Goal: Task Accomplishment & Management: Manage account settings

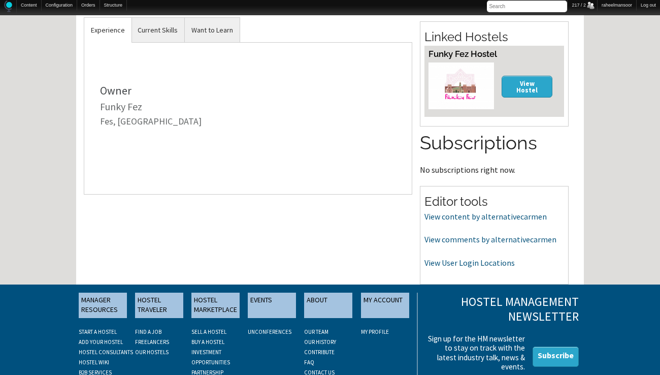
scroll to position [331, 0]
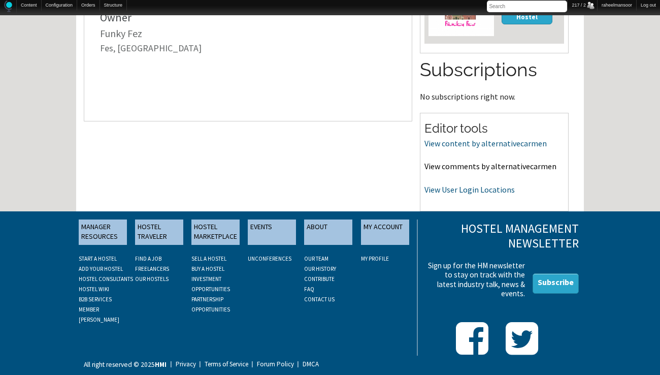
click at [488, 167] on link "View comments by alternativecarmen" at bounding box center [491, 166] width 132 height 10
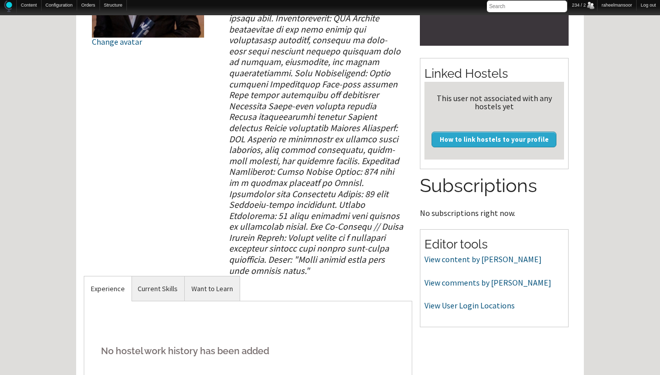
scroll to position [325, 0]
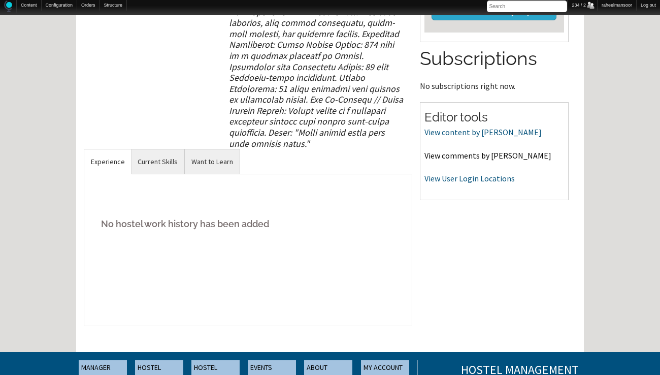
click at [470, 156] on link "View comments by Yannik_AUT" at bounding box center [488, 155] width 127 height 10
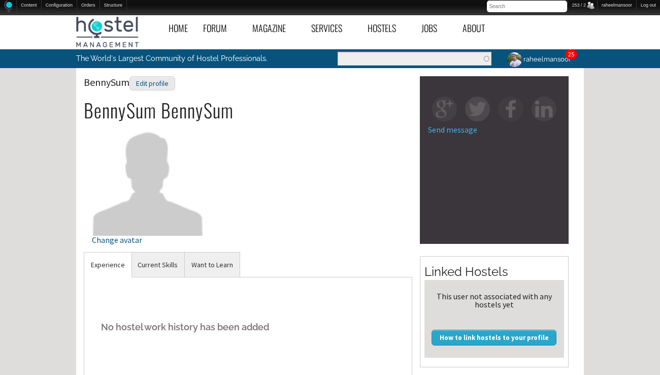
click at [311, 196] on div "BennySum Edit profile BennySum BennySum Change avatar" at bounding box center [248, 164] width 329 height 176
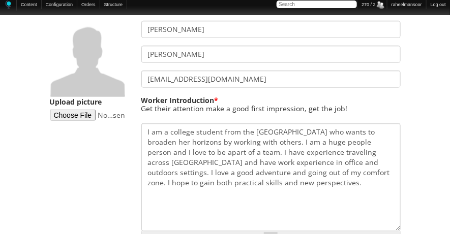
scroll to position [234, 0]
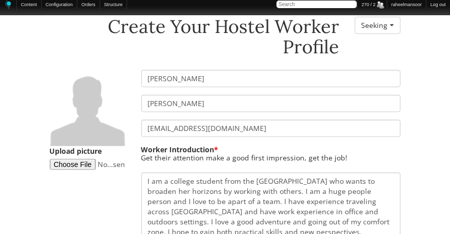
scroll to position [0, 0]
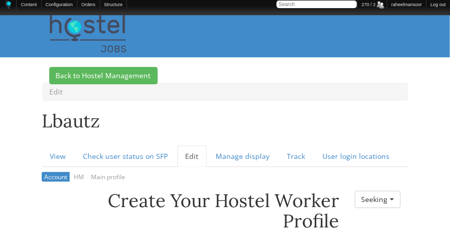
click at [227, 122] on h1 "lbautz" at bounding box center [225, 123] width 366 height 25
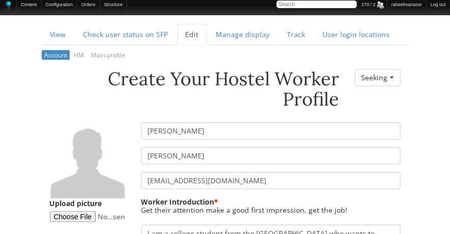
scroll to position [124, 0]
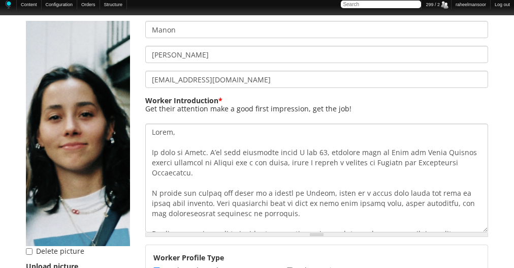
scroll to position [206, 0]
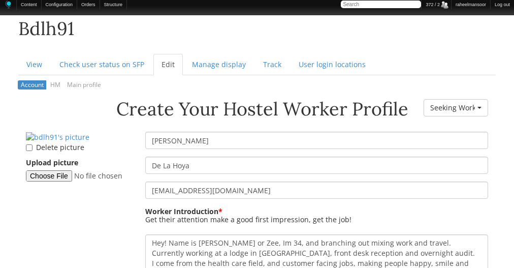
scroll to position [97, 0]
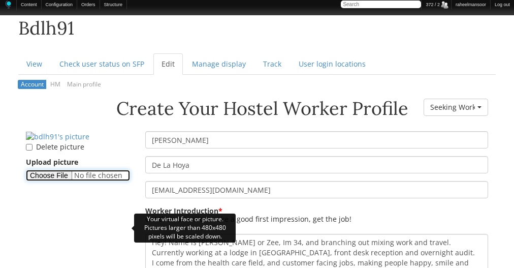
click at [55, 181] on input "Upload picture" at bounding box center [78, 175] width 104 height 11
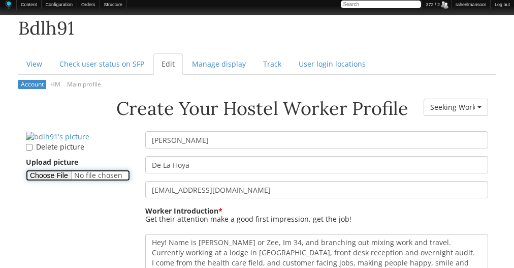
type input "C:\fakepath\Bianca.png"
click at [135, 188] on aside "Delete picture Upload picture" at bounding box center [77, 159] width 119 height 57
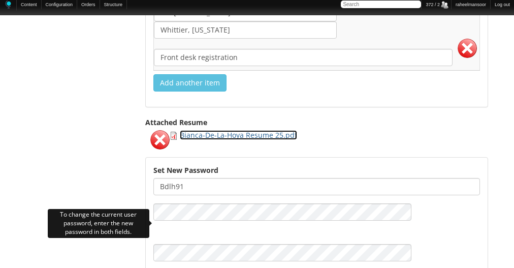
scroll to position [1741, 0]
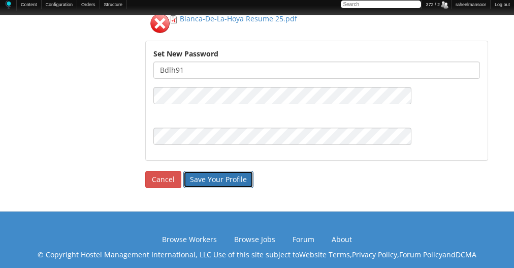
click at [219, 172] on input "Save Your Profile" at bounding box center [218, 179] width 70 height 17
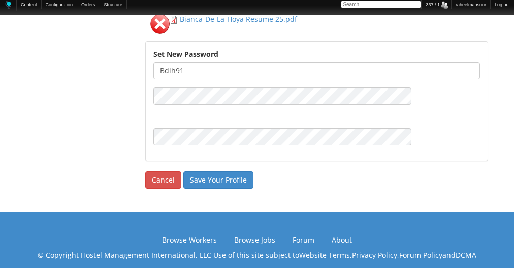
scroll to position [1661, 0]
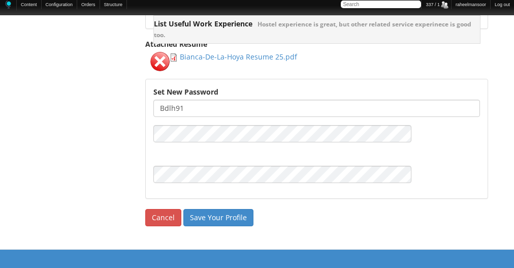
scroll to position [1741, 0]
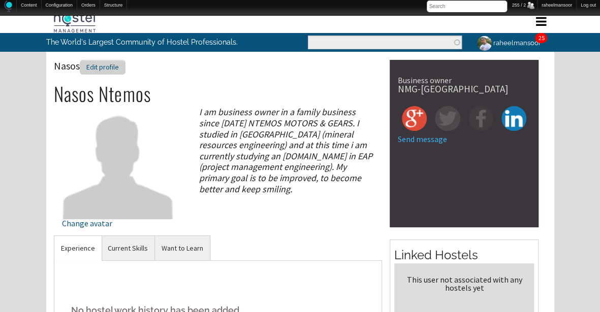
click at [114, 71] on div "Edit profile" at bounding box center [103, 67] width 46 height 15
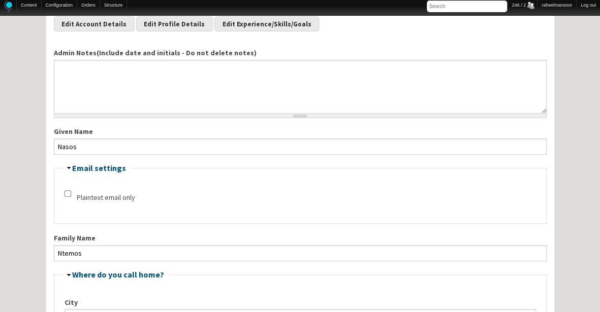
scroll to position [46, 0]
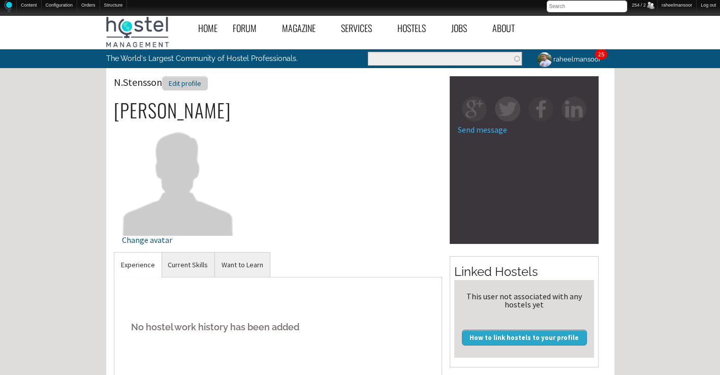
click at [205, 81] on div "Edit profile" at bounding box center [185, 83] width 46 height 15
click at [200, 87] on div "Edit profile" at bounding box center [191, 83] width 46 height 15
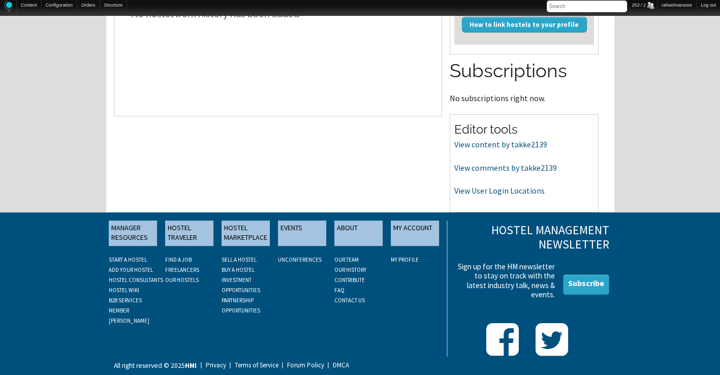
scroll to position [314, 0]
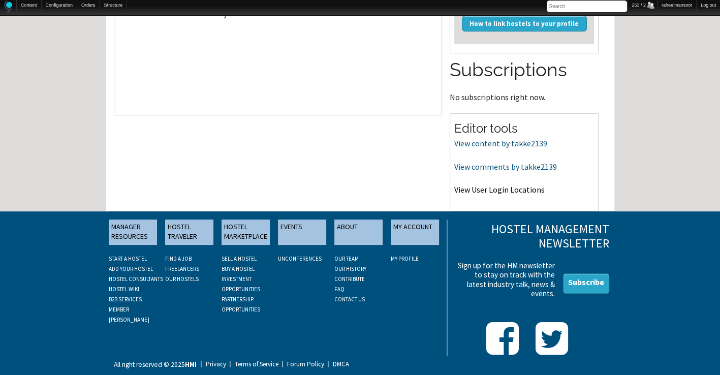
click at [502, 193] on link "View User Login Locations" at bounding box center [499, 189] width 90 height 10
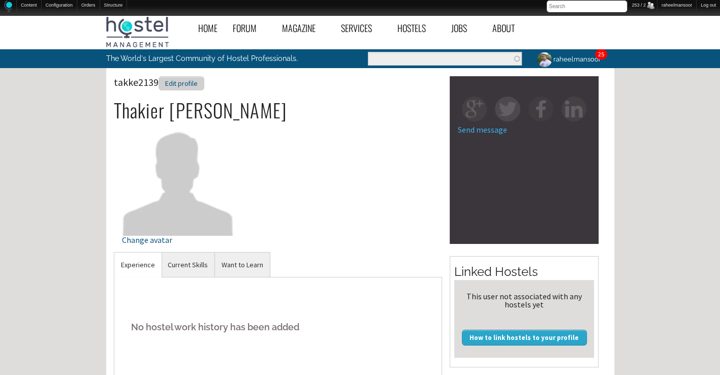
click at [167, 80] on div "Edit profile" at bounding box center [182, 83] width 46 height 15
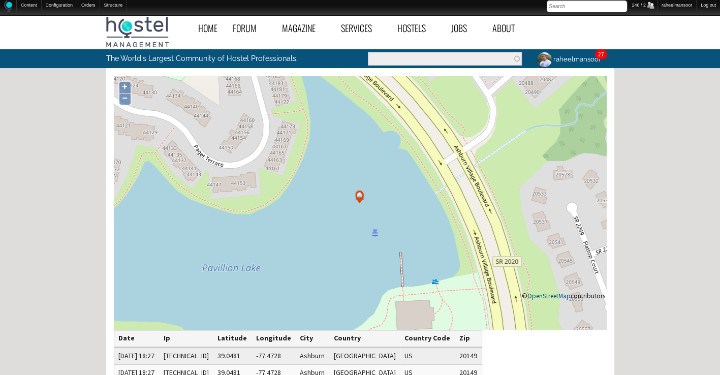
click at [46, 169] on div "Home Forum « Back Forum Forums Index « Back Forums Index New Posts Recent Activ…" at bounding box center [360, 318] width 720 height 617
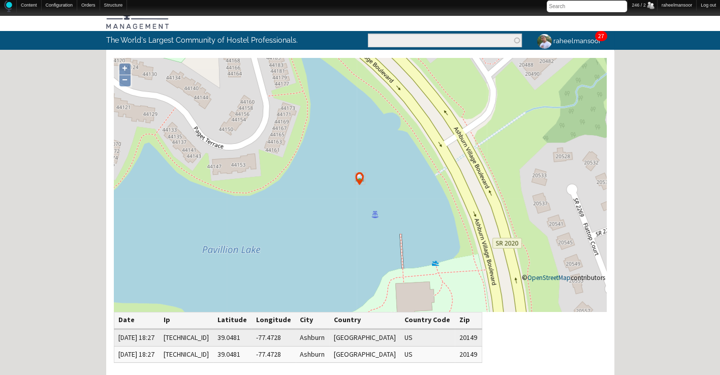
scroll to position [19, 0]
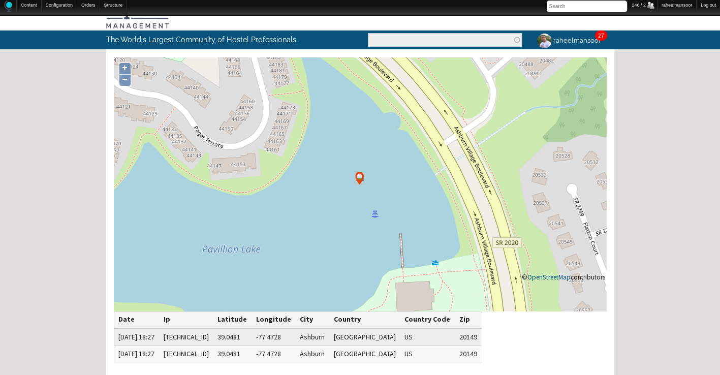
click at [61, 173] on div "Home Forum « Back Forum Forums Index « Back Forums Index New Posts Recent Activ…" at bounding box center [360, 299] width 720 height 617
click at [57, 158] on div "Home Forum « Back Forum Forums Index « Back Forums Index New Posts Recent Activ…" at bounding box center [360, 299] width 720 height 617
click at [59, 165] on div "Home Forum « Back Forum Forums Index « Back Forums Index New Posts Recent Activ…" at bounding box center [360, 299] width 720 height 617
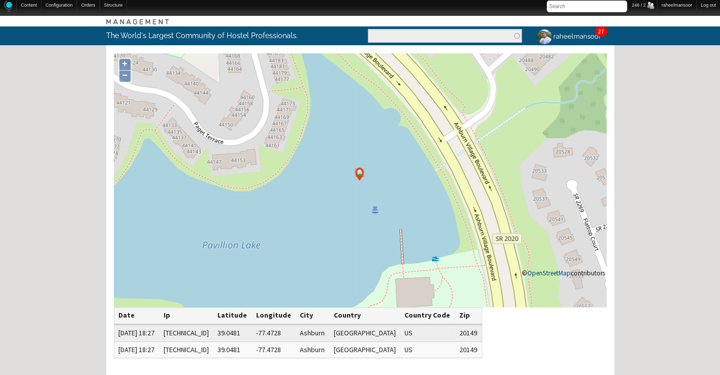
scroll to position [21, 0]
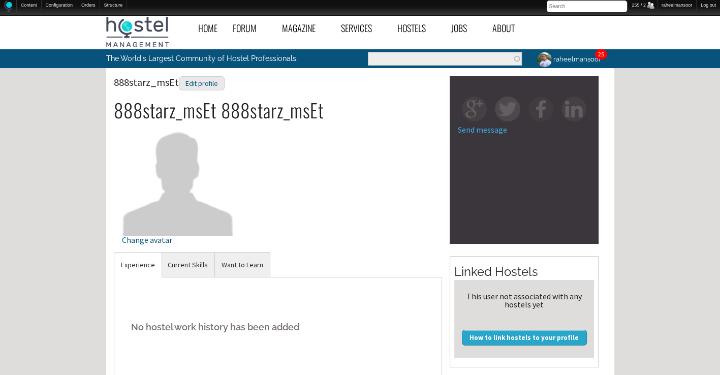
click at [634, 207] on div "Home Forum « Back Forum Forums Index « Back Forums Index New Posts Recent Activ…" at bounding box center [360, 350] width 720 height 680
click at [205, 82] on div "Edit profile" at bounding box center [202, 83] width 46 height 15
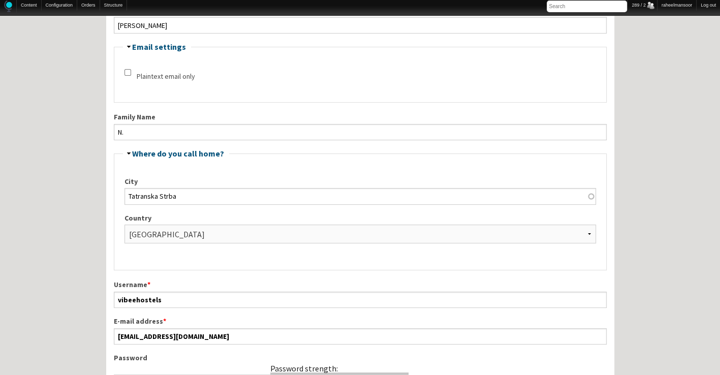
scroll to position [211, 0]
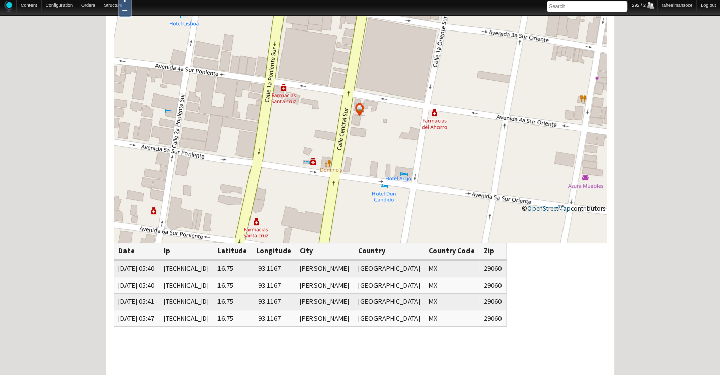
scroll to position [85, 0]
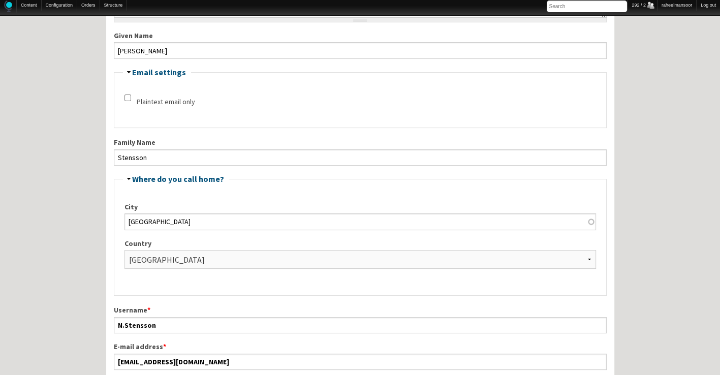
scroll to position [187, 0]
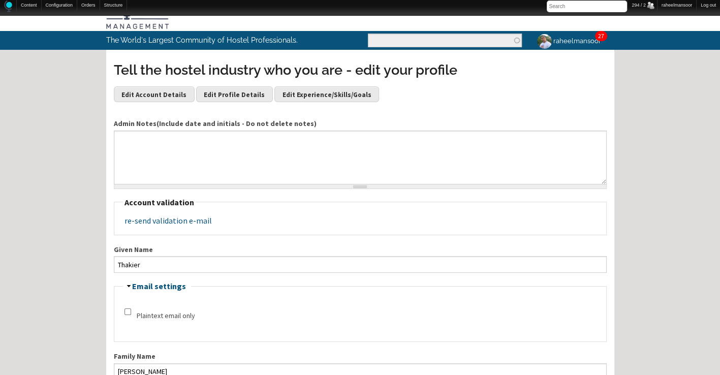
scroll to position [17, 0]
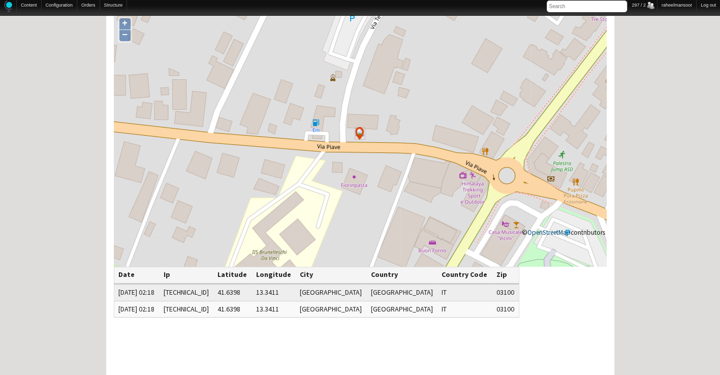
scroll to position [65, 0]
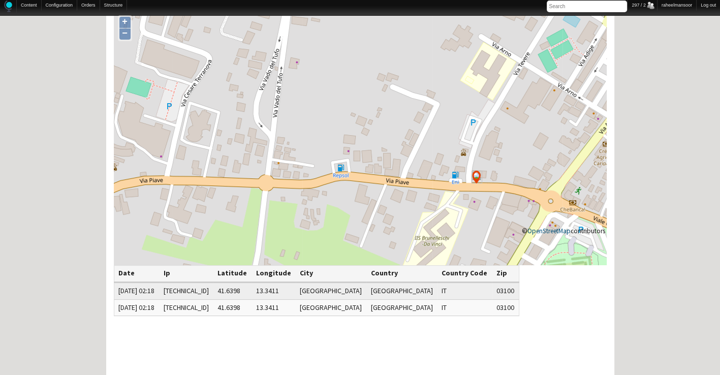
click at [686, 271] on div "Home Forum « Back Forum Forums Index « Back Forums Index New Posts Recent Activ…" at bounding box center [360, 253] width 720 height 617
click at [630, 240] on div "Home Forum « Back Forum Forums Index « Back Forums Index New Posts Recent Activ…" at bounding box center [360, 253] width 720 height 617
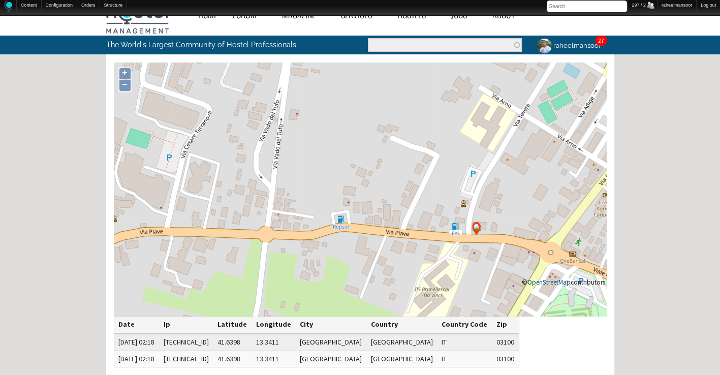
scroll to position [0, 0]
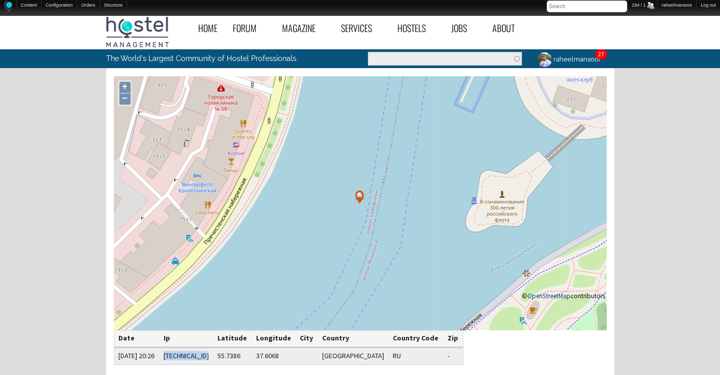
drag, startPoint x: 189, startPoint y: 353, endPoint x: 231, endPoint y: 359, distance: 42.1
click at [213, 359] on td "[TECHNICAL_ID]" at bounding box center [186, 355] width 54 height 17
copy td "[TECHNICAL_ID]"
click at [139, 16] on link "IP address blocking" at bounding box center [163, 15] width 81 height 10
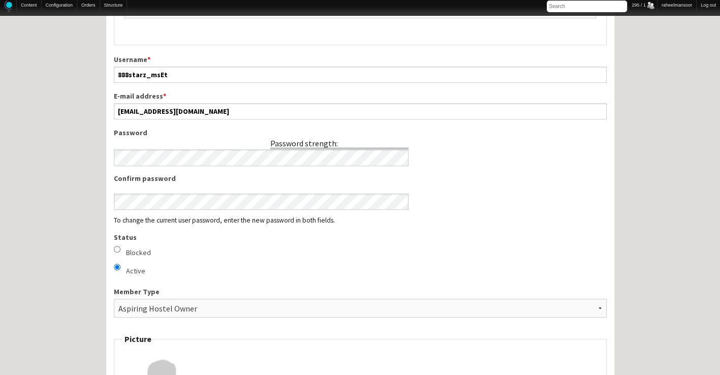
scroll to position [492, 0]
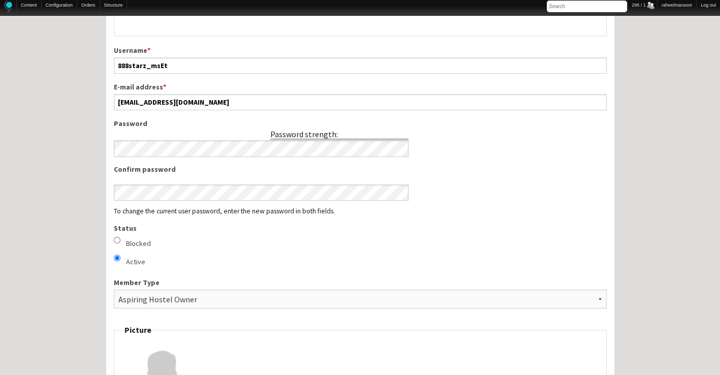
click at [117, 237] on input "Blocked" at bounding box center [117, 240] width 7 height 7
radio input "true"
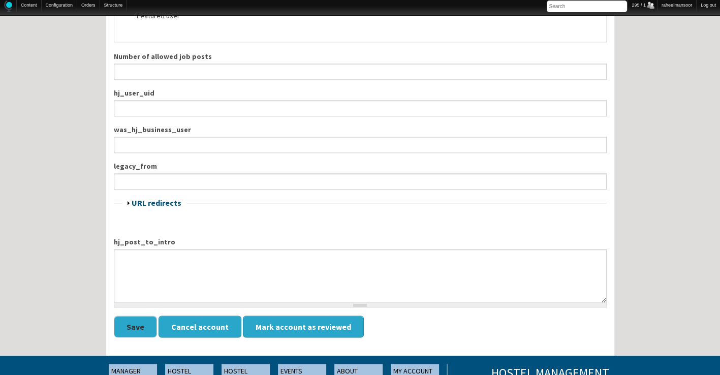
scroll to position [1322, 0]
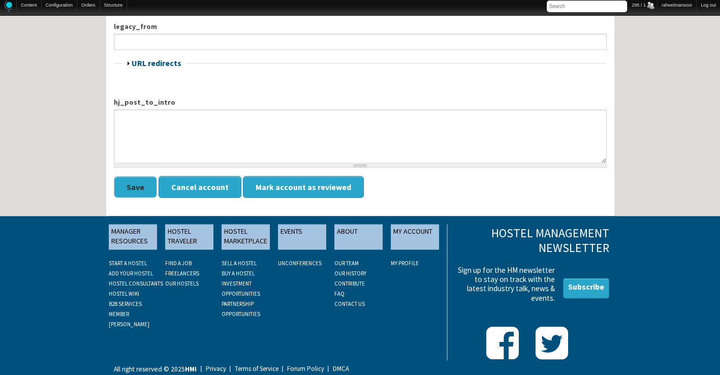
click at [135, 186] on button "Save" at bounding box center [135, 187] width 43 height 22
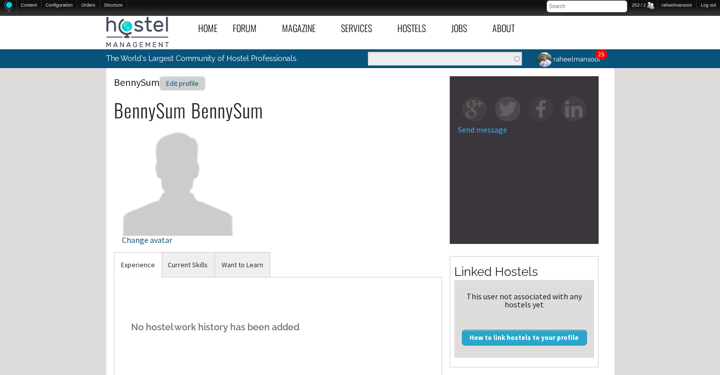
click at [182, 85] on div "Edit profile" at bounding box center [183, 83] width 46 height 15
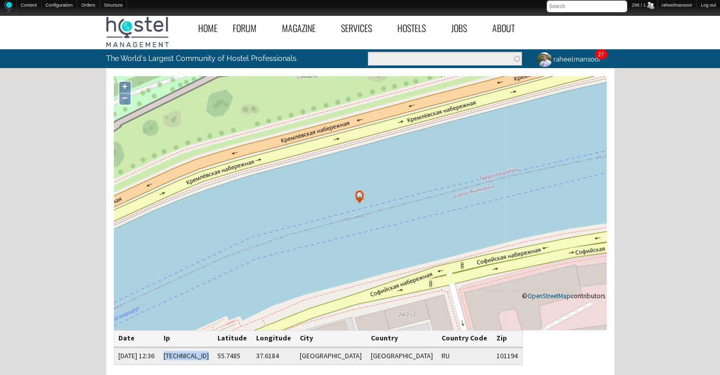
drag, startPoint x: 193, startPoint y: 357, endPoint x: 236, endPoint y: 357, distance: 43.7
click at [213, 357] on td "[TECHNICAL_ID]" at bounding box center [186, 355] width 54 height 17
copy td "[TECHNICAL_ID]"
click at [133, 16] on link "IP address blocking" at bounding box center [163, 15] width 81 height 10
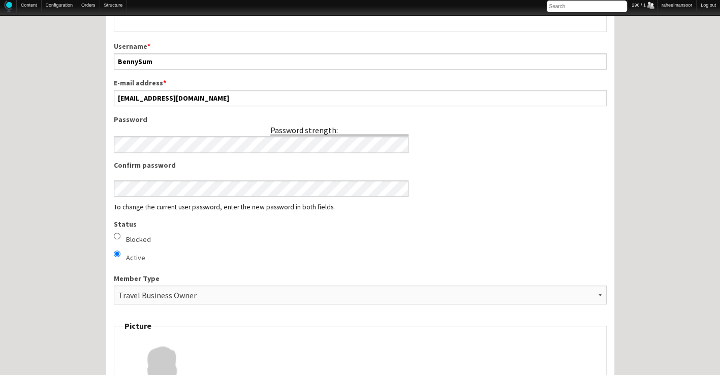
scroll to position [496, 0]
click at [118, 235] on input "Blocked" at bounding box center [117, 236] width 7 height 7
radio input "true"
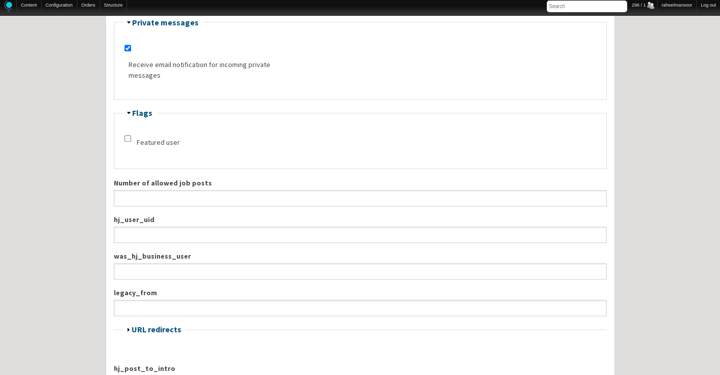
scroll to position [1169, 0]
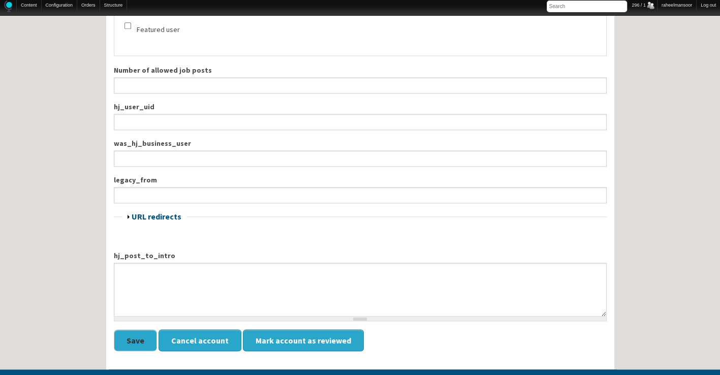
click at [135, 330] on button "Save" at bounding box center [135, 340] width 43 height 22
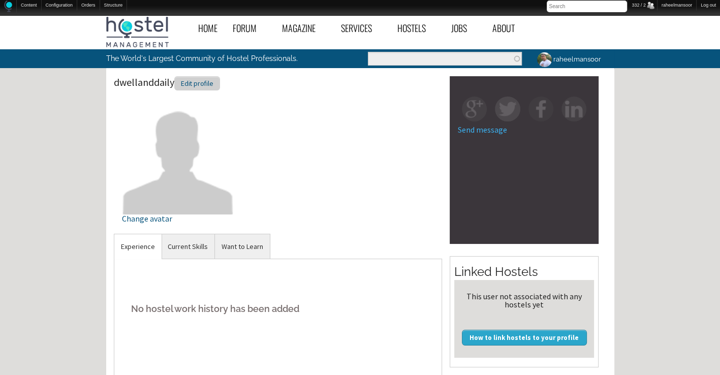
click at [200, 80] on div "Edit profile" at bounding box center [197, 83] width 46 height 15
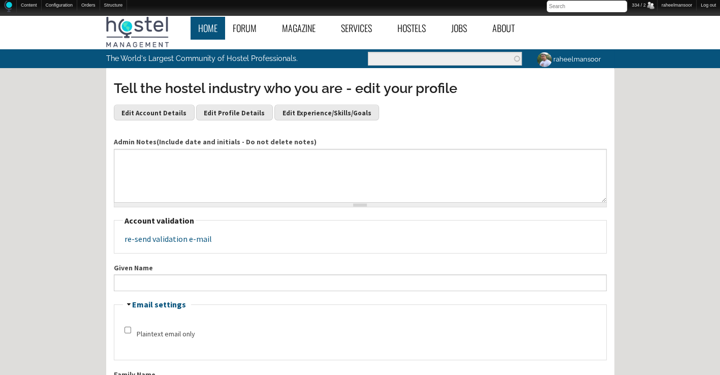
click at [207, 33] on link "Home" at bounding box center [208, 28] width 35 height 23
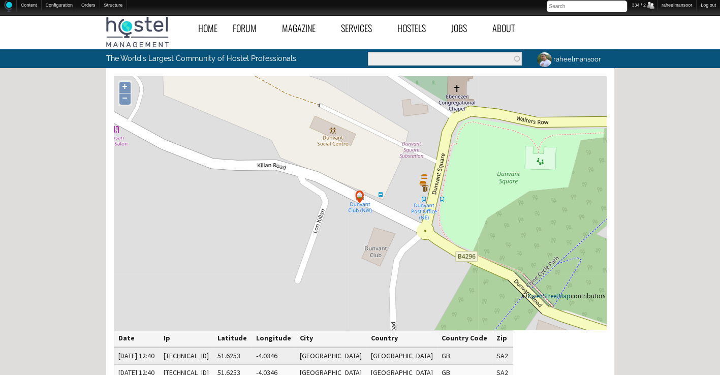
click at [75, 202] on div "Home Forum « Back Forum Forums Index « Back Forums Index New Posts Recent Activ…" at bounding box center [360, 318] width 720 height 617
